Goal: Task Accomplishment & Management: Complete application form

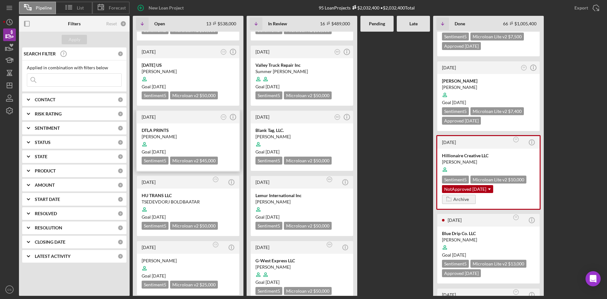
scroll to position [63, 0]
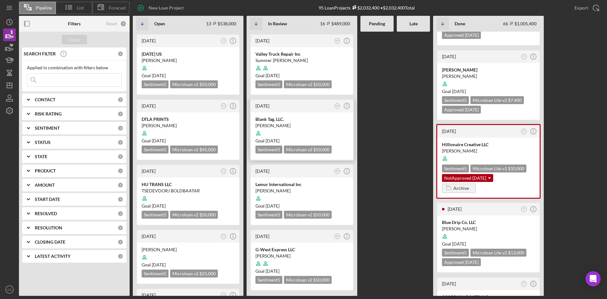
click at [281, 123] on div "[PERSON_NAME]" at bounding box center [301, 125] width 93 height 6
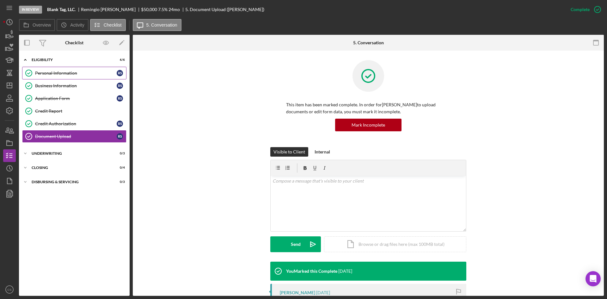
click at [52, 76] on link "Personal Information Personal Information R S" at bounding box center [74, 73] width 104 height 13
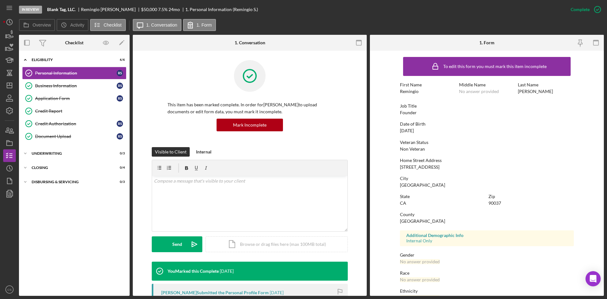
scroll to position [32, 0]
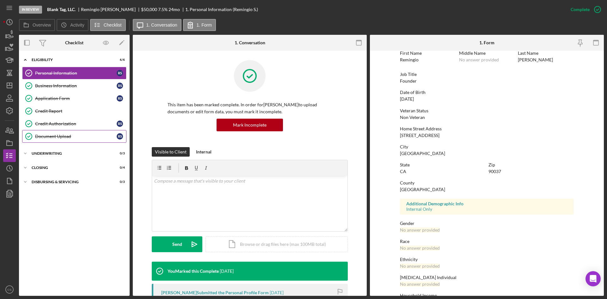
click at [59, 136] on div "Document Upload" at bounding box center [76, 136] width 82 height 5
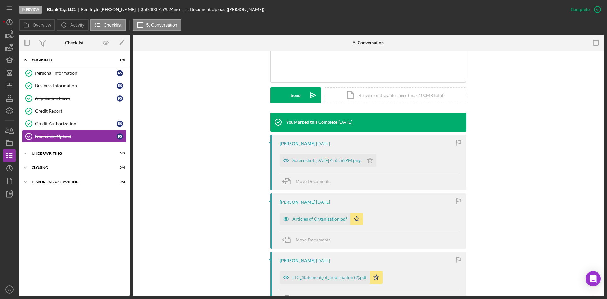
scroll to position [158, 0]
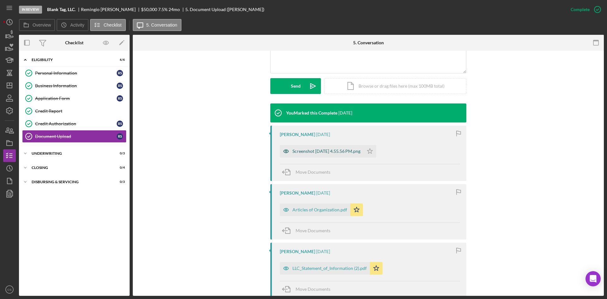
click at [320, 151] on div "Screenshot [DATE] 4.55.56 PM.png" at bounding box center [326, 151] width 68 height 5
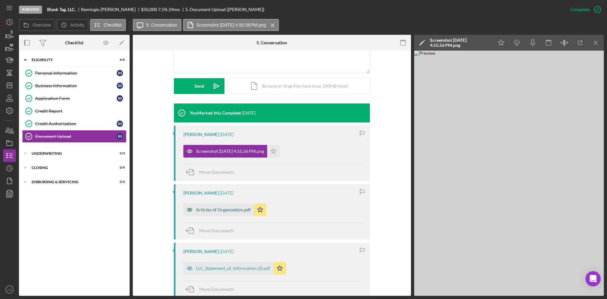
click at [224, 208] on div "Articles of Organization.pdf" at bounding box center [223, 209] width 55 height 5
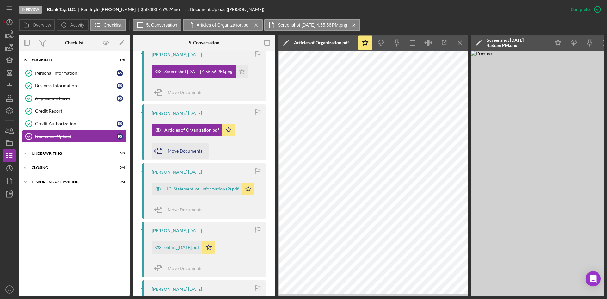
scroll to position [291, 0]
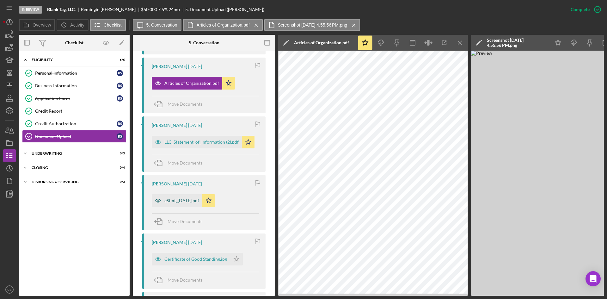
click at [188, 196] on div "eStmt_[DATE].pdf" at bounding box center [177, 200] width 51 height 13
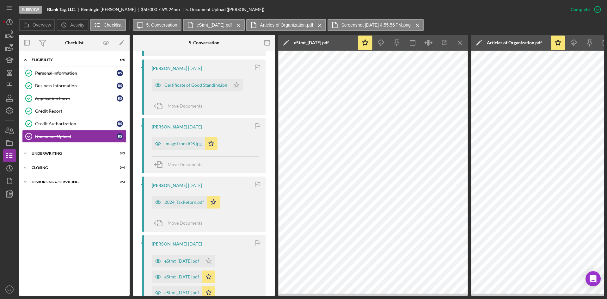
scroll to position [481, 0]
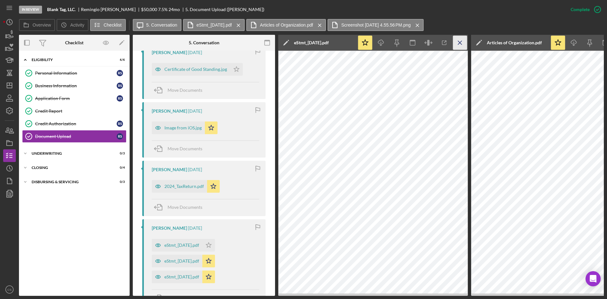
click at [463, 46] on icon "Icon/Menu Close" at bounding box center [460, 43] width 14 height 14
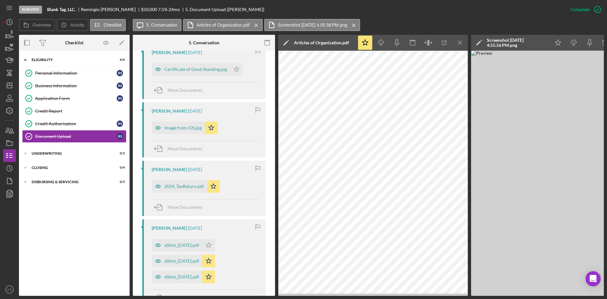
click at [463, 46] on icon "Icon/Menu Close" at bounding box center [460, 43] width 14 height 14
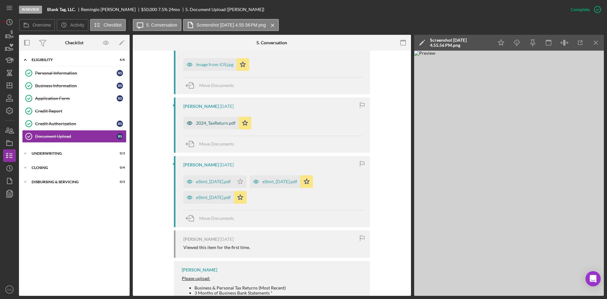
click at [211, 122] on div "2024_TaxReturn.pdf" at bounding box center [216, 122] width 40 height 5
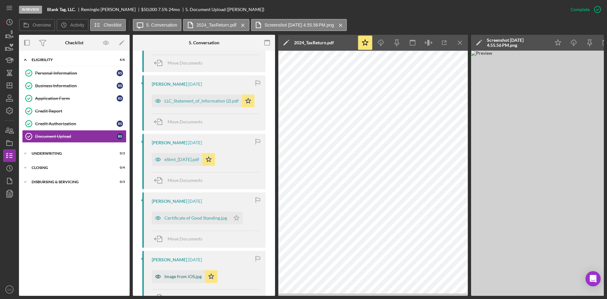
scroll to position [368, 0]
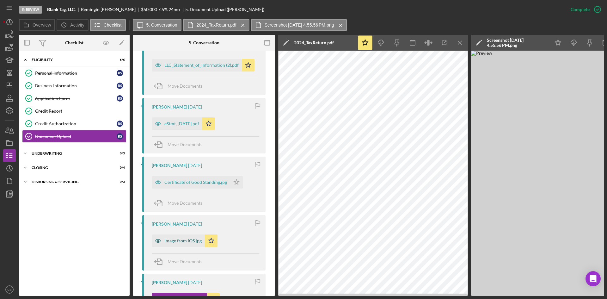
click at [191, 242] on div "Image from iOS.jpg" at bounding box center [182, 240] width 37 height 5
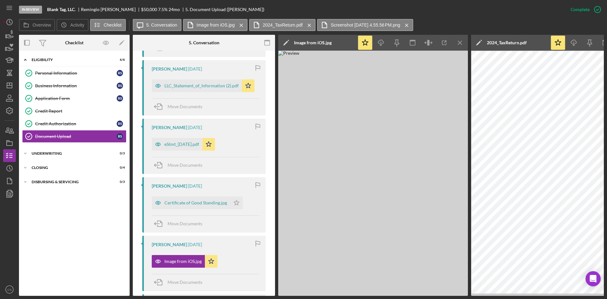
scroll to position [337, 0]
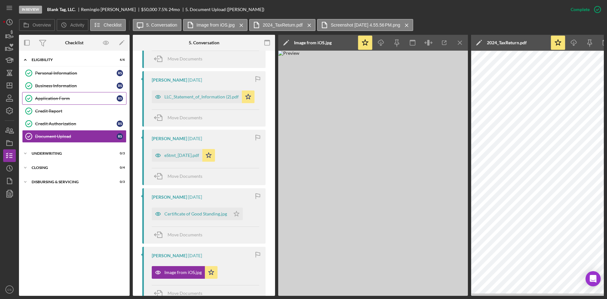
drag, startPoint x: 65, startPoint y: 95, endPoint x: 70, endPoint y: 95, distance: 4.1
click at [65, 95] on link "Application Form Application Form R S" at bounding box center [74, 98] width 104 height 13
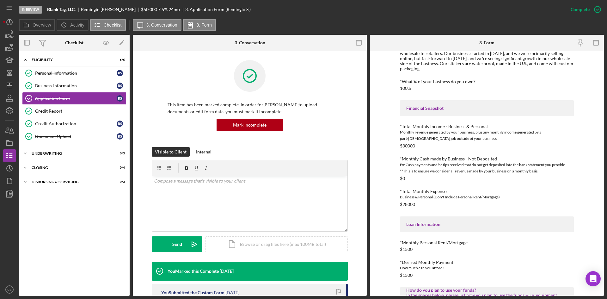
scroll to position [227, 0]
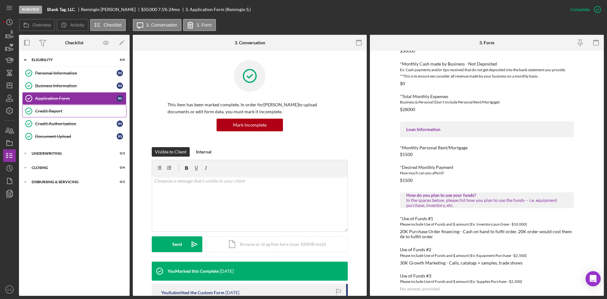
click at [76, 111] on div "Credit Report" at bounding box center [80, 110] width 91 height 5
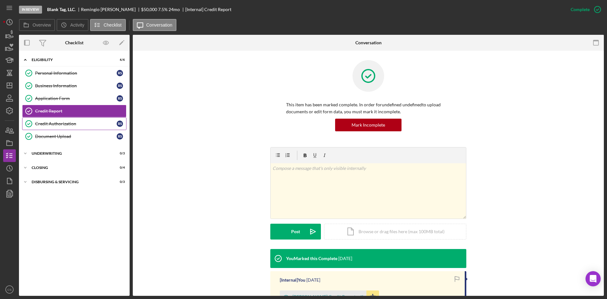
click at [77, 123] on div "Credit Authorization" at bounding box center [76, 123] width 82 height 5
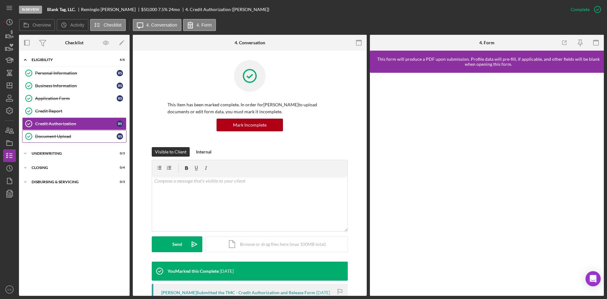
click at [79, 138] on div "Document Upload" at bounding box center [76, 136] width 82 height 5
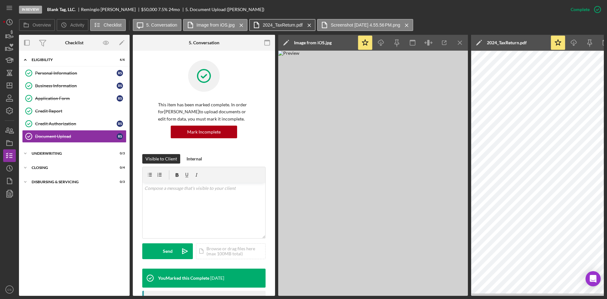
click at [289, 22] on label "2024_TaxReturn.pdf" at bounding box center [283, 24] width 40 height 5
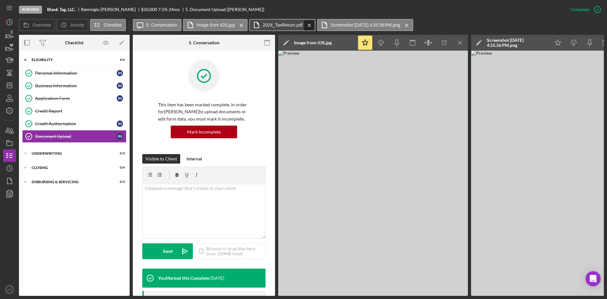
click at [310, 22] on icon "Icon/Menu Close" at bounding box center [309, 25] width 11 height 16
click at [310, 22] on button "Screenshot [DATE] 4.55.56 PM.png Icon/Menu Close" at bounding box center [297, 25] width 96 height 12
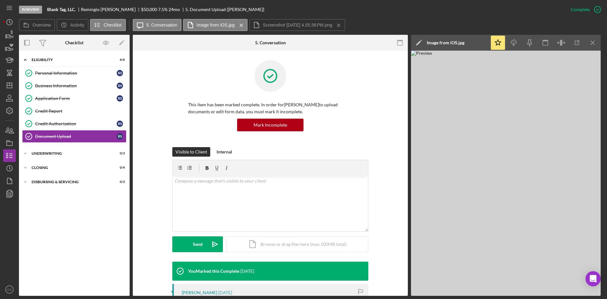
click at [310, 22] on button "Screenshot [DATE] 4.55.56 PM.png Icon/Menu Close" at bounding box center [297, 25] width 96 height 12
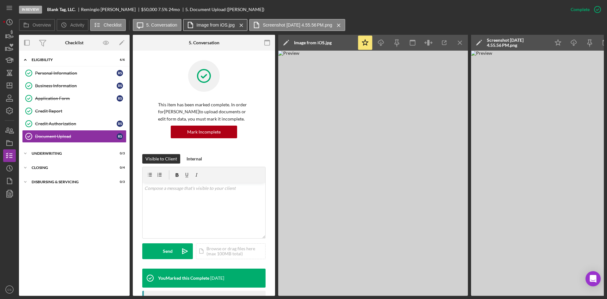
click at [218, 28] on button "Image from iOS.jpg Icon/Menu Close" at bounding box center [215, 25] width 65 height 12
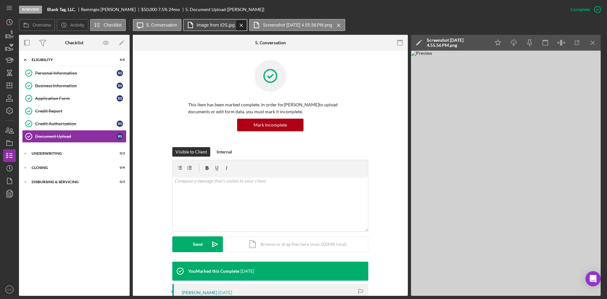
click at [240, 24] on icon "Icon/Menu Close" at bounding box center [241, 25] width 11 height 16
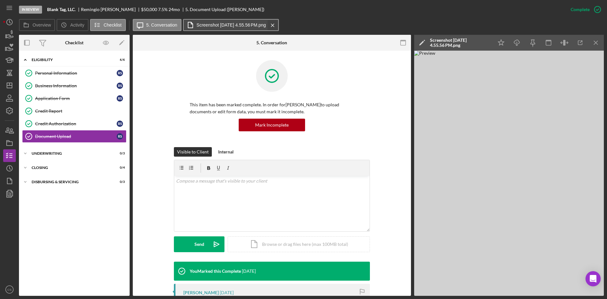
click at [278, 23] on icon "Icon/Menu Close" at bounding box center [272, 25] width 11 height 16
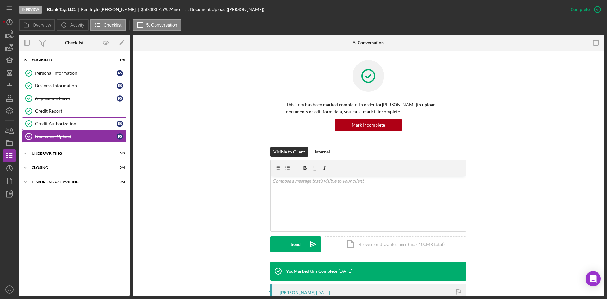
click at [66, 123] on div "Credit Authorization" at bounding box center [76, 123] width 82 height 5
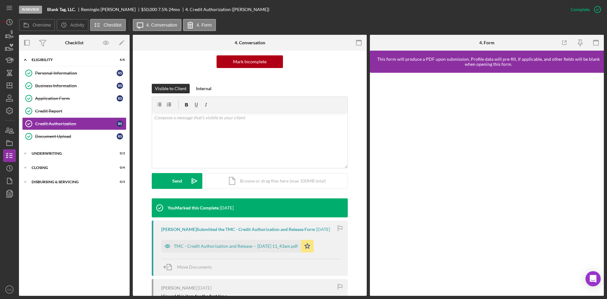
scroll to position [121, 0]
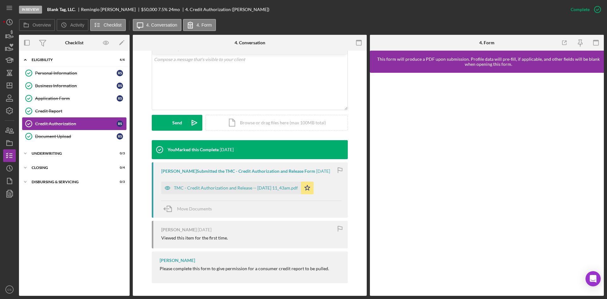
click at [73, 114] on link "Credit Report Credit Report" at bounding box center [74, 111] width 104 height 13
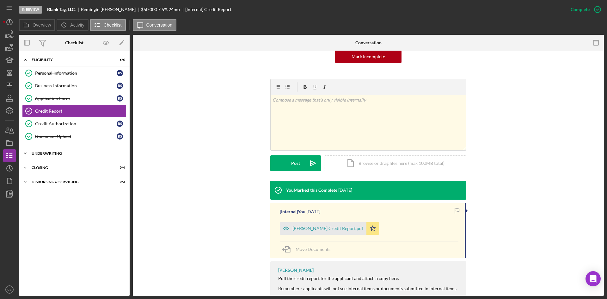
scroll to position [5, 0]
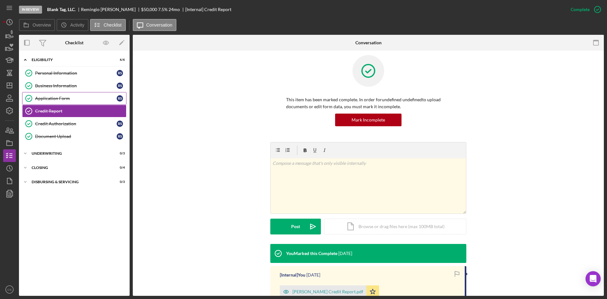
click at [74, 100] on div "Application Form" at bounding box center [76, 98] width 82 height 5
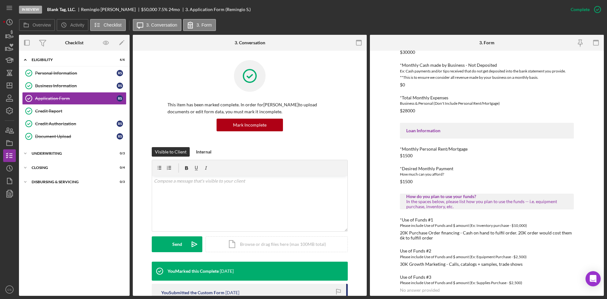
scroll to position [227, 0]
click at [66, 113] on div "Credit Report" at bounding box center [80, 110] width 91 height 5
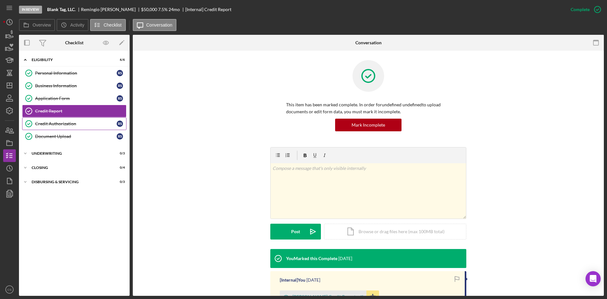
click at [68, 123] on div "Credit Authorization" at bounding box center [76, 123] width 82 height 5
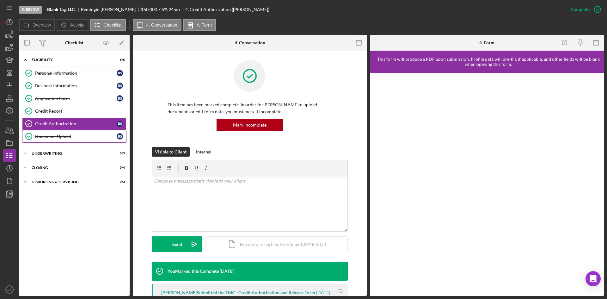
click at [74, 140] on link "Document Upload Document Upload R S" at bounding box center [74, 136] width 104 height 13
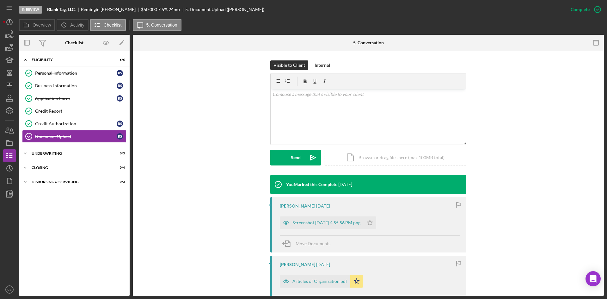
scroll to position [126, 0]
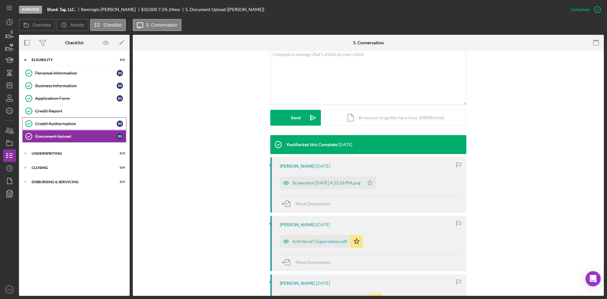
click at [53, 124] on div "Credit Authorization" at bounding box center [76, 123] width 82 height 5
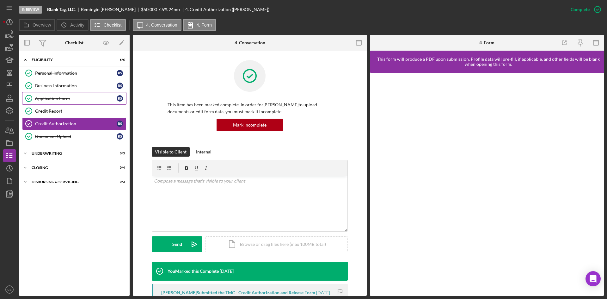
click at [54, 98] on div "Application Form" at bounding box center [76, 98] width 82 height 5
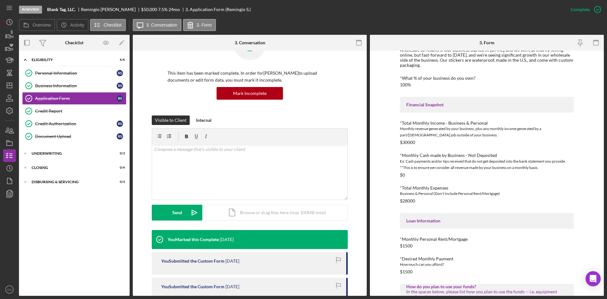
scroll to position [227, 0]
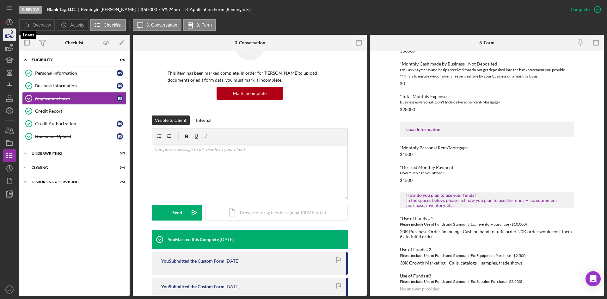
drag, startPoint x: 7, startPoint y: 37, endPoint x: 4, endPoint y: 39, distance: 3.4
click at [7, 37] on icon "button" at bounding box center [10, 35] width 16 height 16
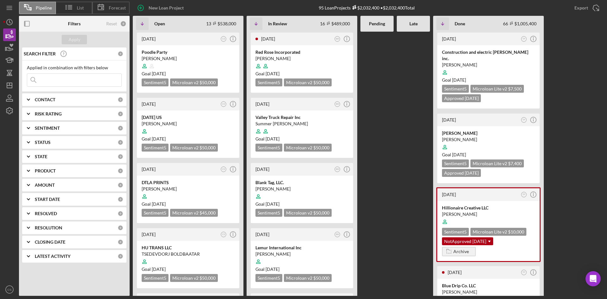
click at [95, 83] on input at bounding box center [74, 80] width 94 height 13
type input "Sass n"
click at [111, 81] on icon "Icon/Menu Close" at bounding box center [115, 80] width 13 height 13
click at [108, 81] on input at bounding box center [74, 80] width 94 height 13
type input "sass"
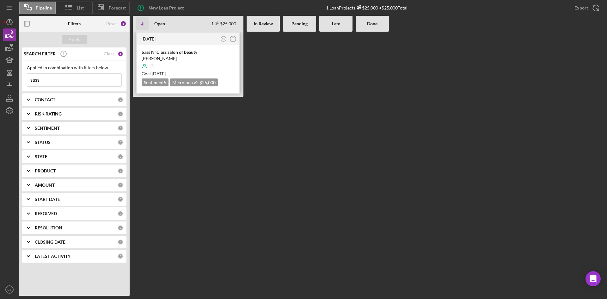
click at [162, 55] on div "[PERSON_NAME]" at bounding box center [188, 58] width 93 height 6
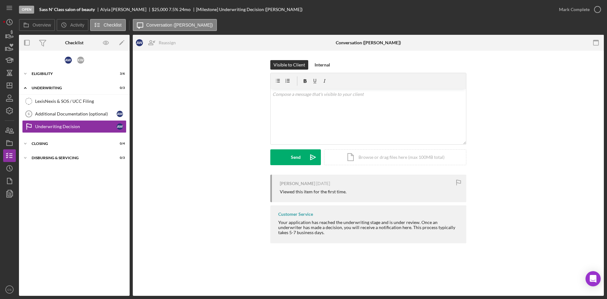
click at [30, 81] on div "A W K W Icon/Expander Eligibility 3 / 6 Icon/Expander Underwriting 0 / 3 LexisN…" at bounding box center [74, 173] width 111 height 239
click at [33, 72] on div "Eligibility" at bounding box center [77, 74] width 90 height 4
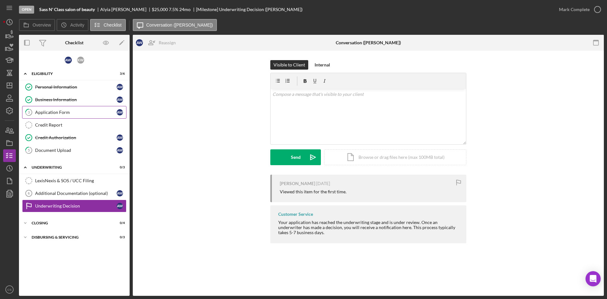
click at [62, 113] on div "Application Form" at bounding box center [76, 112] width 82 height 5
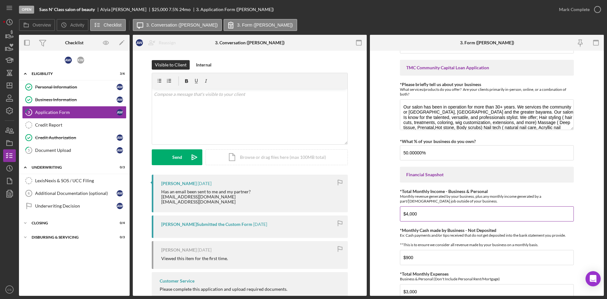
scroll to position [63, 0]
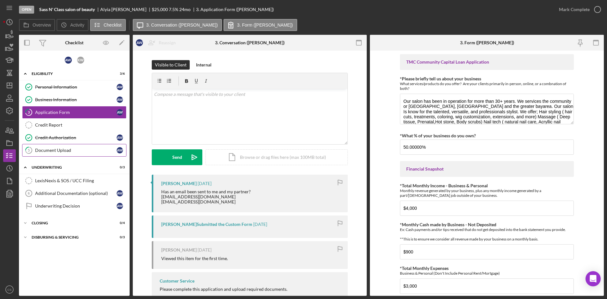
click at [58, 148] on div "Document Upload" at bounding box center [76, 150] width 82 height 5
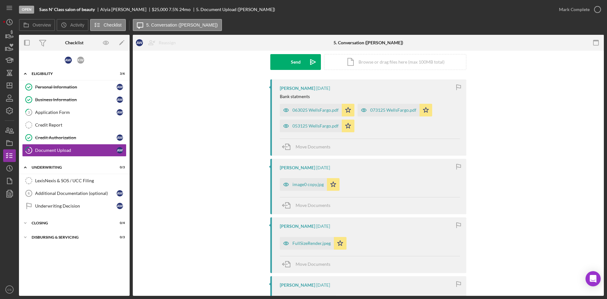
scroll to position [158, 0]
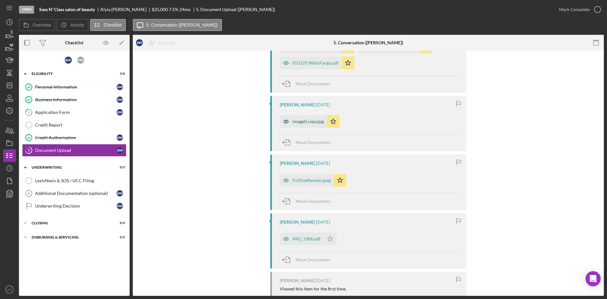
click at [311, 123] on div "image0 copy.jpg" at bounding box center [307, 121] width 31 height 5
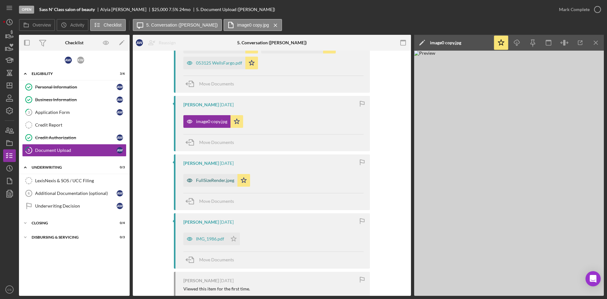
click at [211, 176] on div "FullSizeRender.jpeg" at bounding box center [210, 180] width 54 height 13
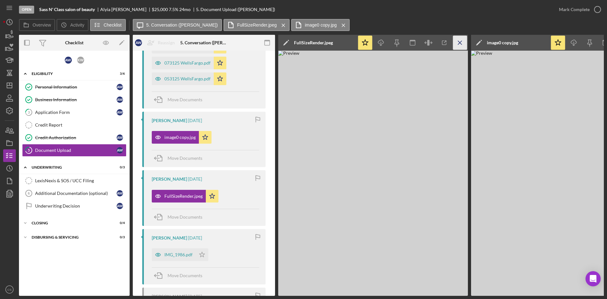
click at [461, 42] on line "button" at bounding box center [459, 42] width 3 height 3
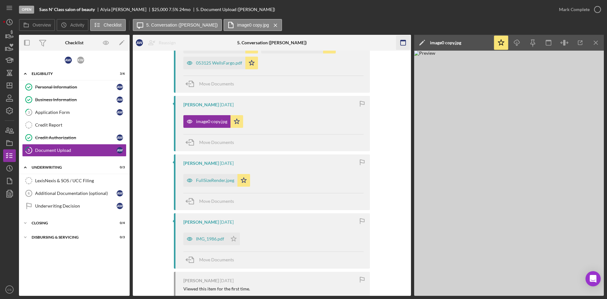
click at [595, 43] on icon "Icon/Menu Close" at bounding box center [596, 43] width 14 height 14
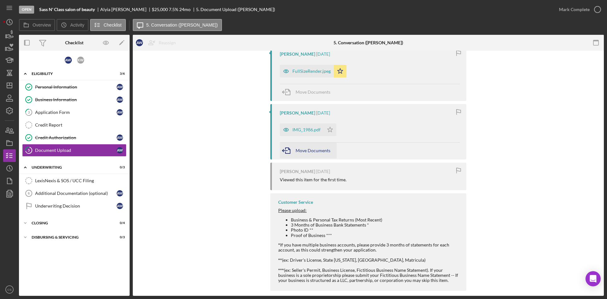
scroll to position [275, 0]
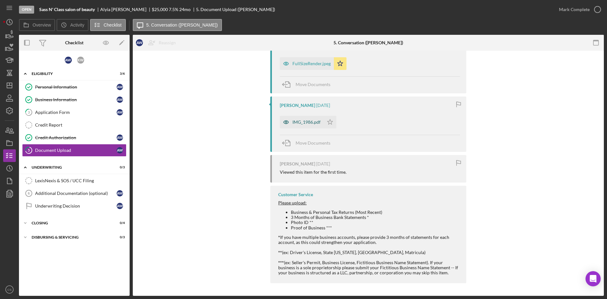
click at [301, 125] on div "IMG_1986.pdf" at bounding box center [302, 122] width 44 height 13
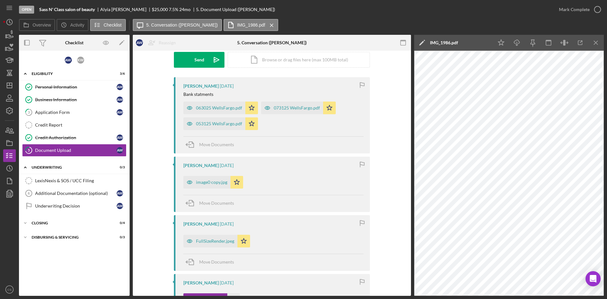
scroll to position [95, 0]
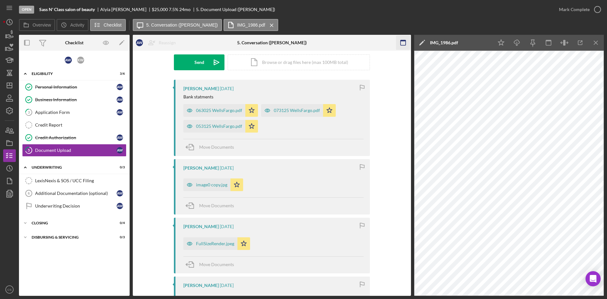
click at [597, 36] on icon "Icon/Menu Close" at bounding box center [596, 43] width 14 height 14
